Goal: Use online tool/utility: Utilize a website feature to perform a specific function

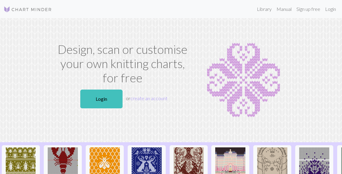
click at [336, 8] on link "Login" at bounding box center [331, 9] width 16 height 12
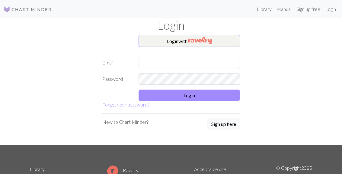
click at [228, 54] on form "Login with Email Password Login Forgot your password?" at bounding box center [171, 71] width 138 height 73
click at [218, 68] on input "text" at bounding box center [189, 62] width 101 height 11
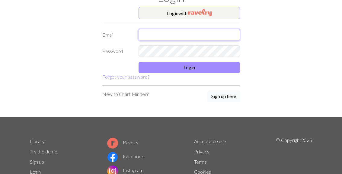
scroll to position [28, 0]
type input "[EMAIL_ADDRESS][DOMAIN_NAME]"
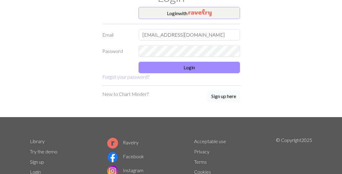
click at [207, 68] on button "Login" at bounding box center [189, 67] width 101 height 11
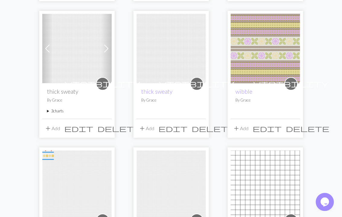
scroll to position [226, 0]
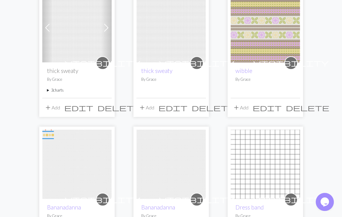
click at [60, 91] on summary "3 charts" at bounding box center [77, 91] width 60 height 6
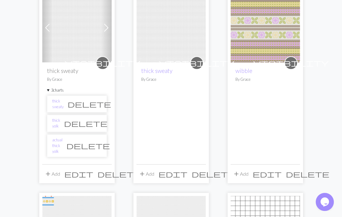
click at [62, 141] on link "actual thick yolk" at bounding box center [57, 146] width 10 height 18
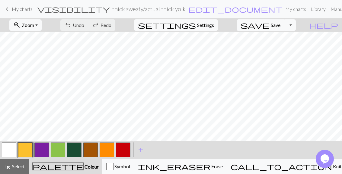
click at [42, 30] on button "zoom_in Zoom Zoom" at bounding box center [25, 24] width 32 height 11
click at [49, 39] on button "Fit all" at bounding box center [34, 39] width 48 height 10
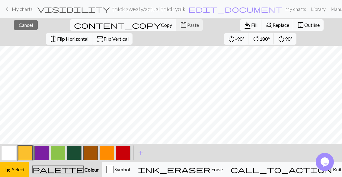
scroll to position [0, 1]
click at [24, 173] on button "highlight_alt Select Select" at bounding box center [14, 169] width 29 height 15
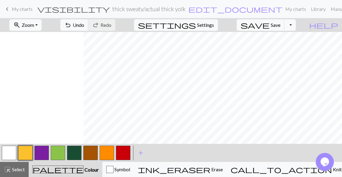
scroll to position [0, 84]
click at [129, 155] on button "button" at bounding box center [123, 153] width 14 height 14
click at [61, 157] on button "button" at bounding box center [58, 153] width 14 height 14
click at [129, 152] on button "button" at bounding box center [123, 153] width 14 height 14
click at [84, 25] on span "Undo" at bounding box center [78, 25] width 11 height 6
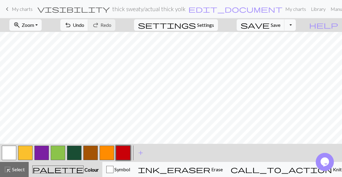
click at [84, 24] on span "Undo" at bounding box center [78, 25] width 11 height 6
click at [63, 154] on button "button" at bounding box center [58, 153] width 14 height 14
click at [93, 155] on button "button" at bounding box center [90, 153] width 14 height 14
click at [84, 26] on span "Undo" at bounding box center [78, 25] width 11 height 6
click at [112, 154] on button "button" at bounding box center [107, 153] width 14 height 14
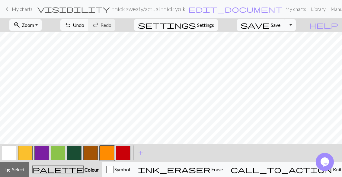
click at [96, 153] on button "button" at bounding box center [90, 153] width 14 height 14
click at [113, 155] on button "button" at bounding box center [107, 153] width 14 height 14
click at [94, 152] on button "button" at bounding box center [90, 153] width 14 height 14
click at [111, 154] on button "button" at bounding box center [107, 153] width 14 height 14
click at [127, 154] on button "button" at bounding box center [123, 153] width 14 height 14
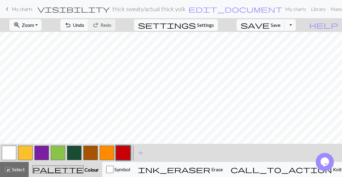
click at [64, 154] on button "button" at bounding box center [58, 153] width 14 height 14
click at [73, 159] on button "button" at bounding box center [74, 153] width 14 height 14
click at [104, 157] on button "button" at bounding box center [107, 153] width 14 height 14
click at [123, 153] on button "button" at bounding box center [123, 153] width 14 height 14
click at [62, 156] on button "button" at bounding box center [58, 153] width 14 height 14
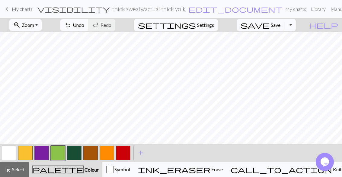
click at [95, 156] on button "button" at bounding box center [90, 153] width 14 height 14
click at [77, 156] on button "button" at bounding box center [74, 153] width 14 height 14
click at [110, 157] on button "button" at bounding box center [107, 153] width 14 height 14
click at [126, 156] on button "button" at bounding box center [123, 153] width 14 height 14
click at [61, 155] on button "button" at bounding box center [58, 153] width 14 height 14
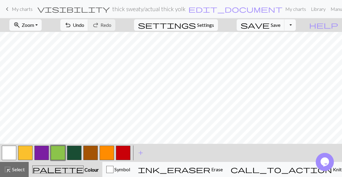
click at [27, 151] on button "button" at bounding box center [25, 153] width 14 height 14
